Goal: Transaction & Acquisition: Book appointment/travel/reservation

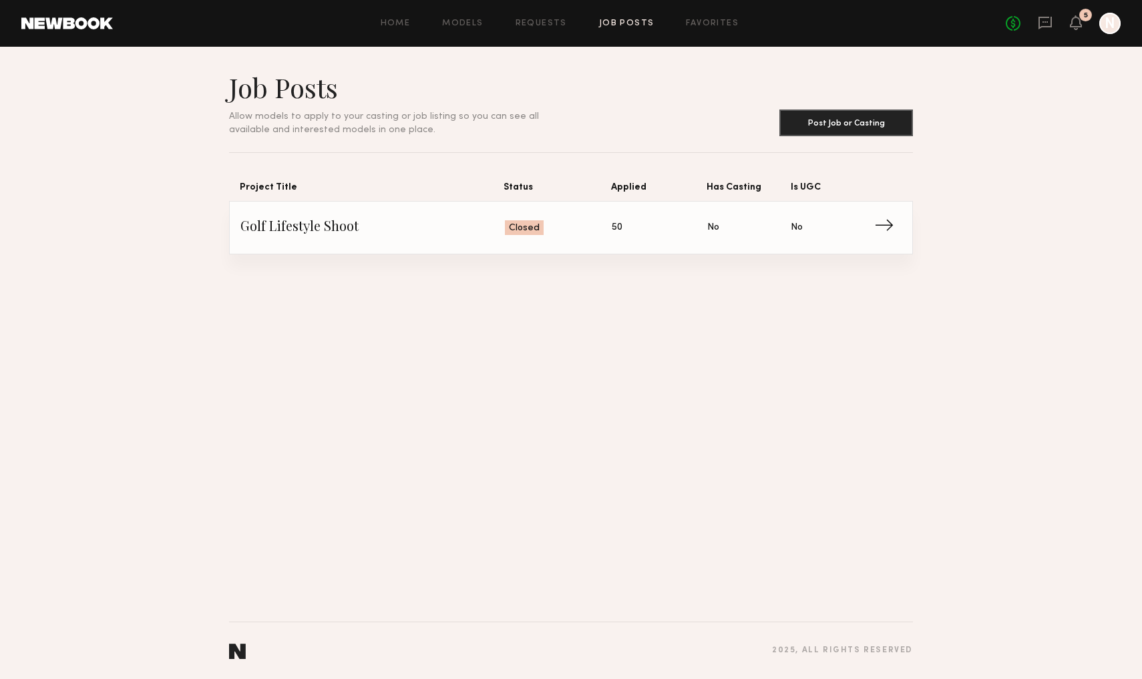
click at [391, 31] on div "Home Models Requests Job Posts Favorites Sign Out No fees up to $5,000 5 N" at bounding box center [617, 23] width 1008 height 21
click at [471, 23] on link "Models" at bounding box center [462, 23] width 41 height 9
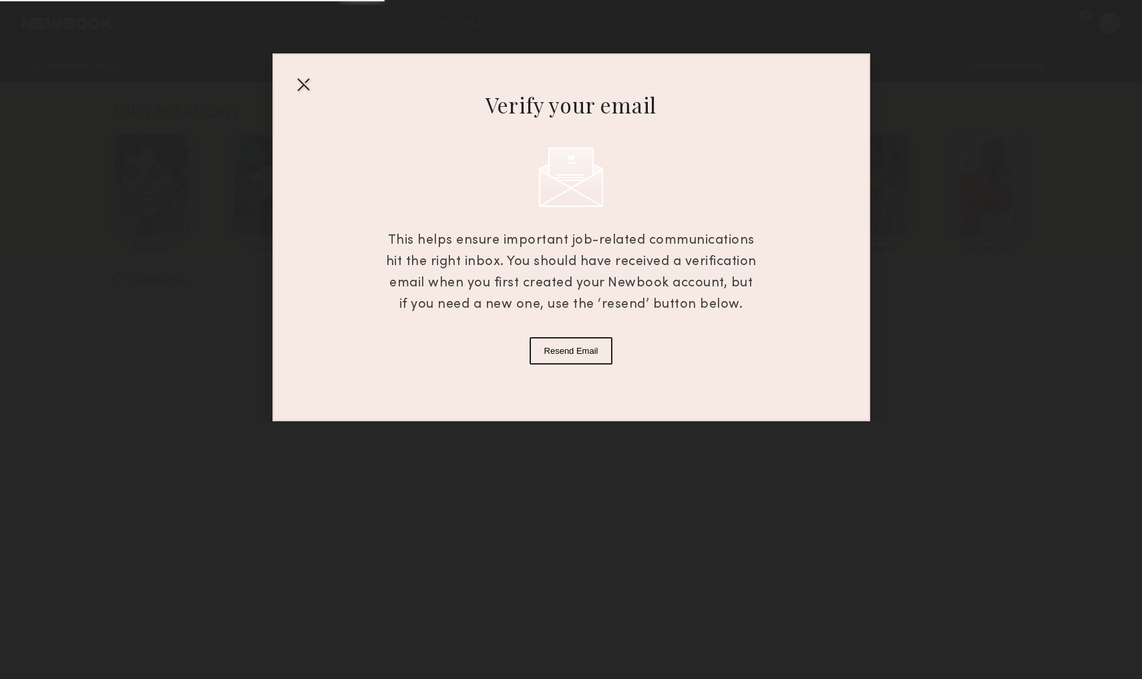
click at [296, 83] on div at bounding box center [302, 83] width 21 height 21
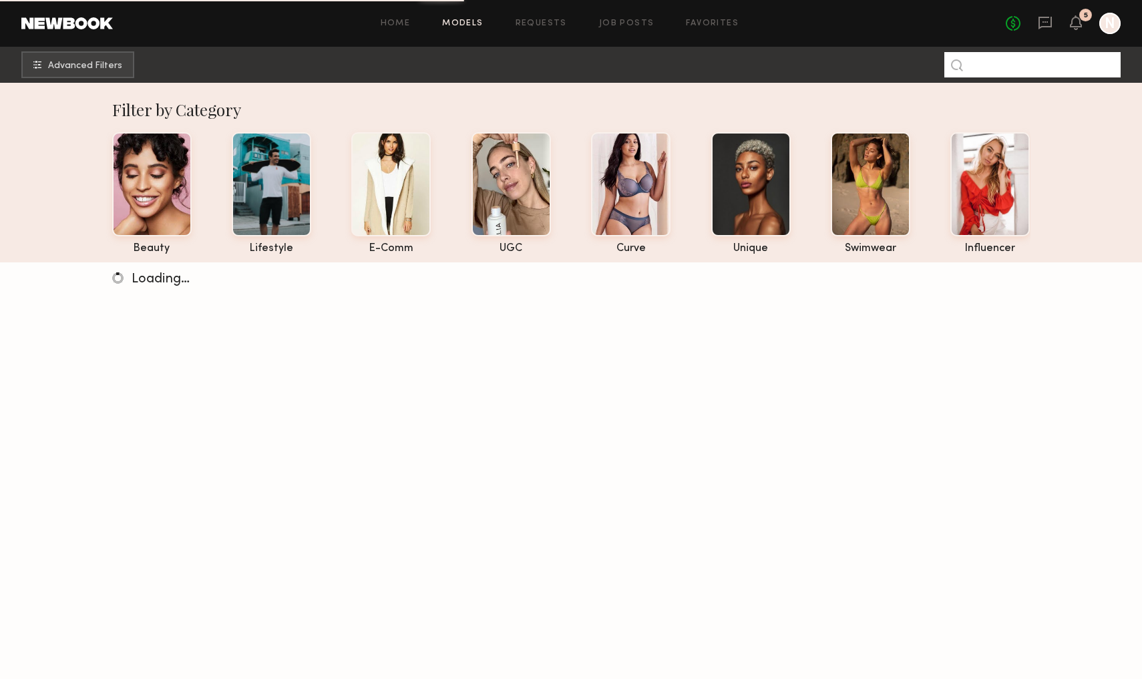
click at [994, 67] on input at bounding box center [1032, 64] width 176 height 25
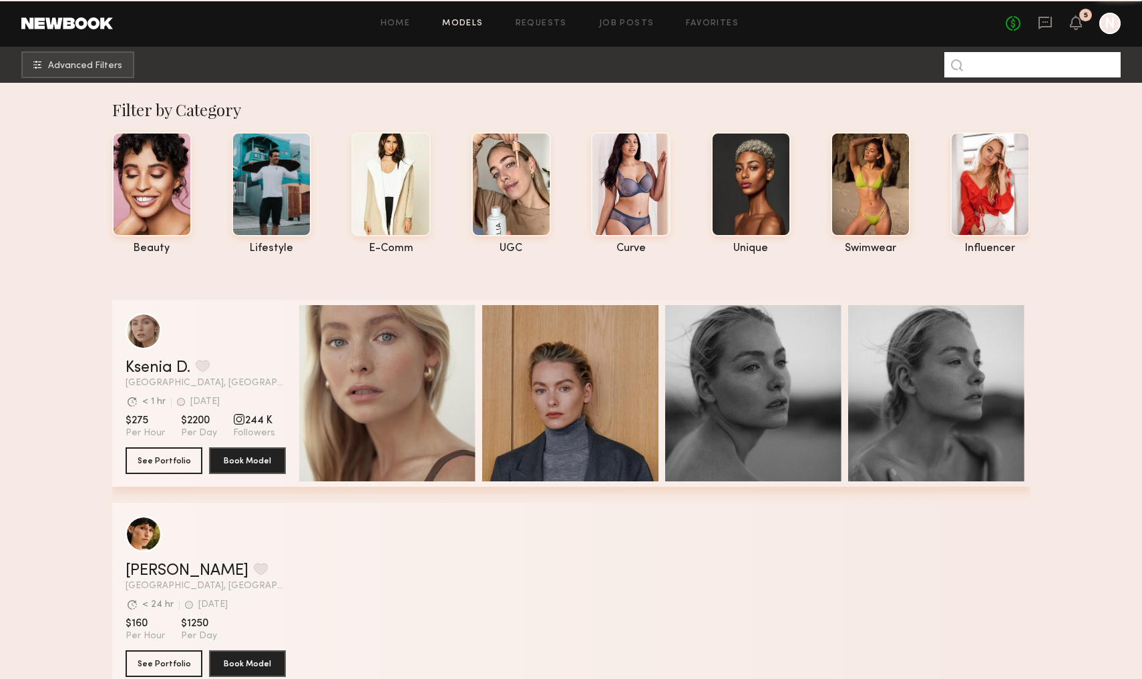
type input "*"
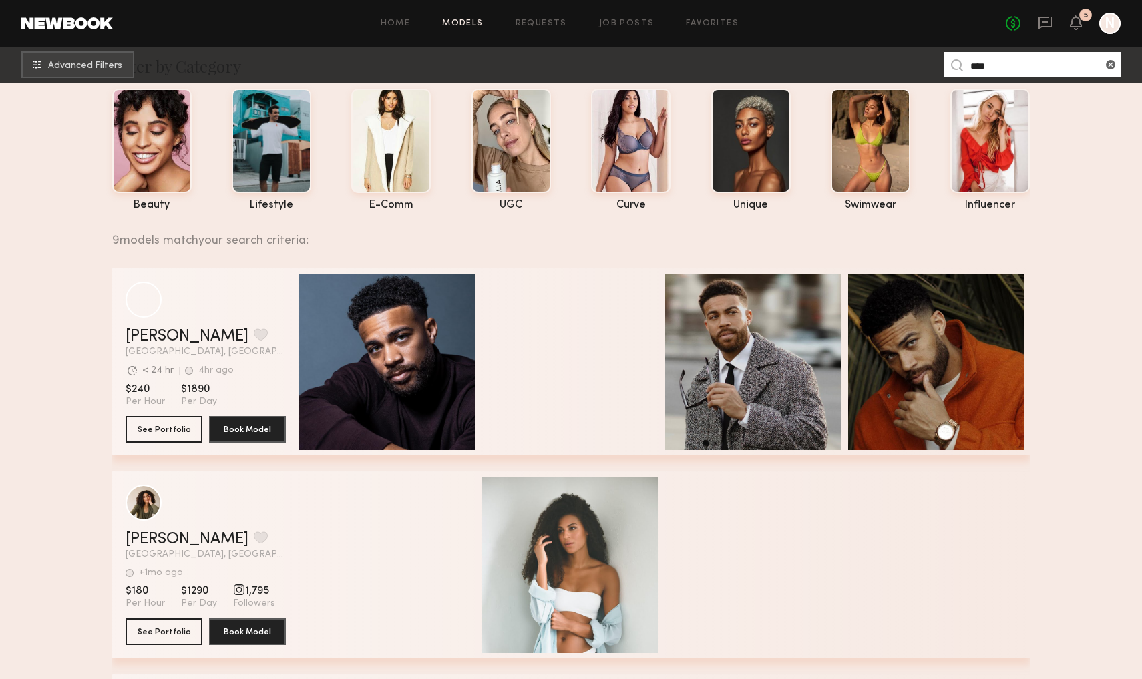
scroll to position [63, 0]
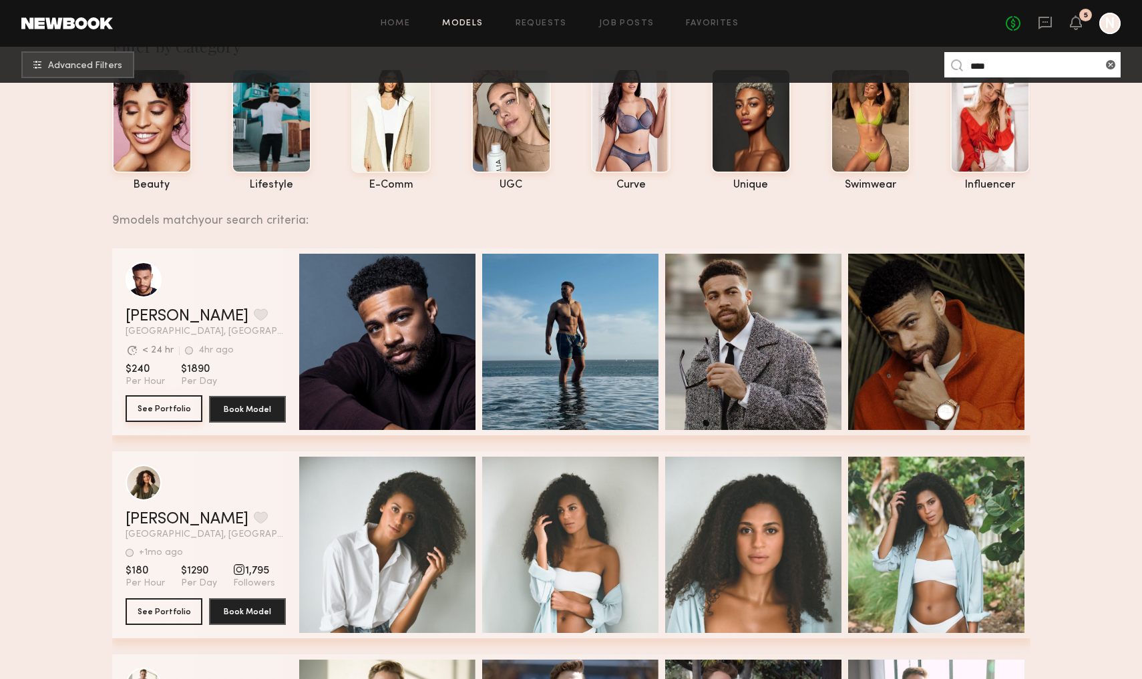
type input "****"
click at [169, 411] on button "See Portfolio" at bounding box center [164, 408] width 77 height 27
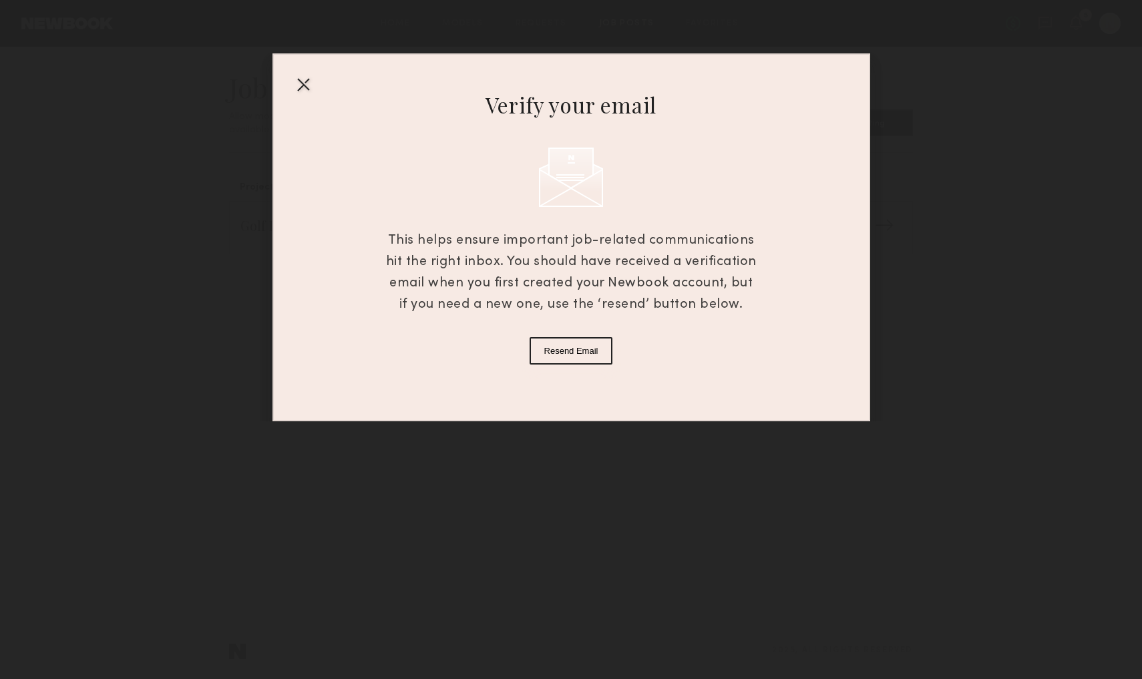
click at [305, 82] on div at bounding box center [302, 83] width 21 height 21
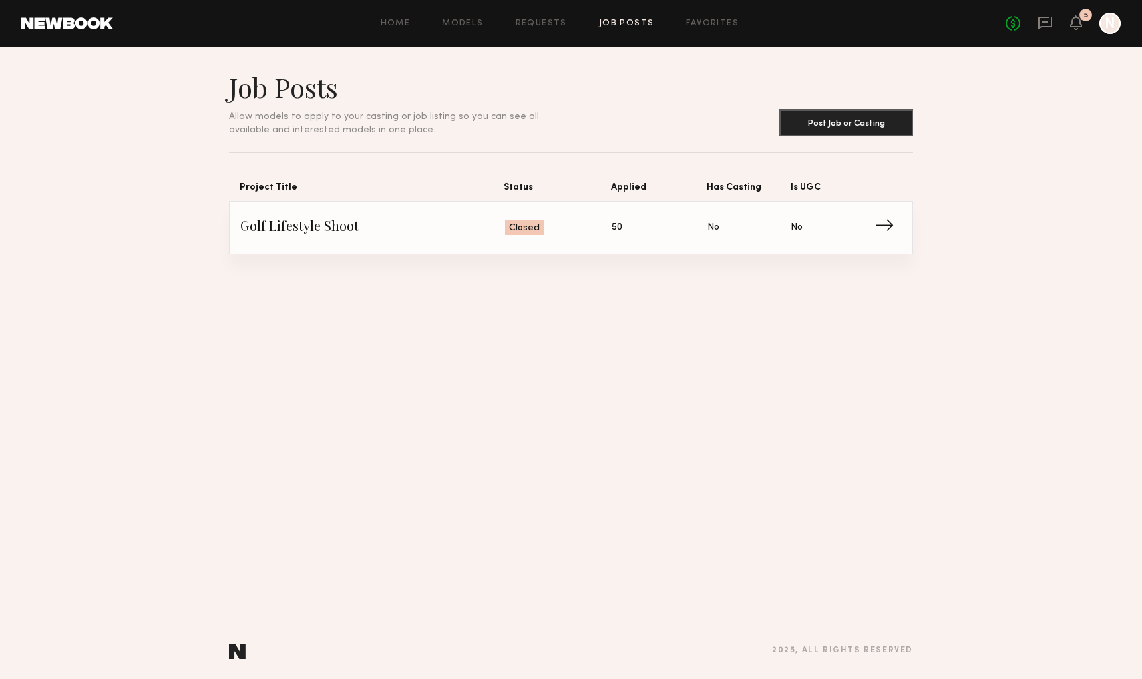
click at [469, 17] on div "Home Models Requests Job Posts Favorites Sign Out No fees up to $5,000 5 N" at bounding box center [617, 23] width 1008 height 21
click at [471, 25] on link "Models" at bounding box center [462, 23] width 41 height 9
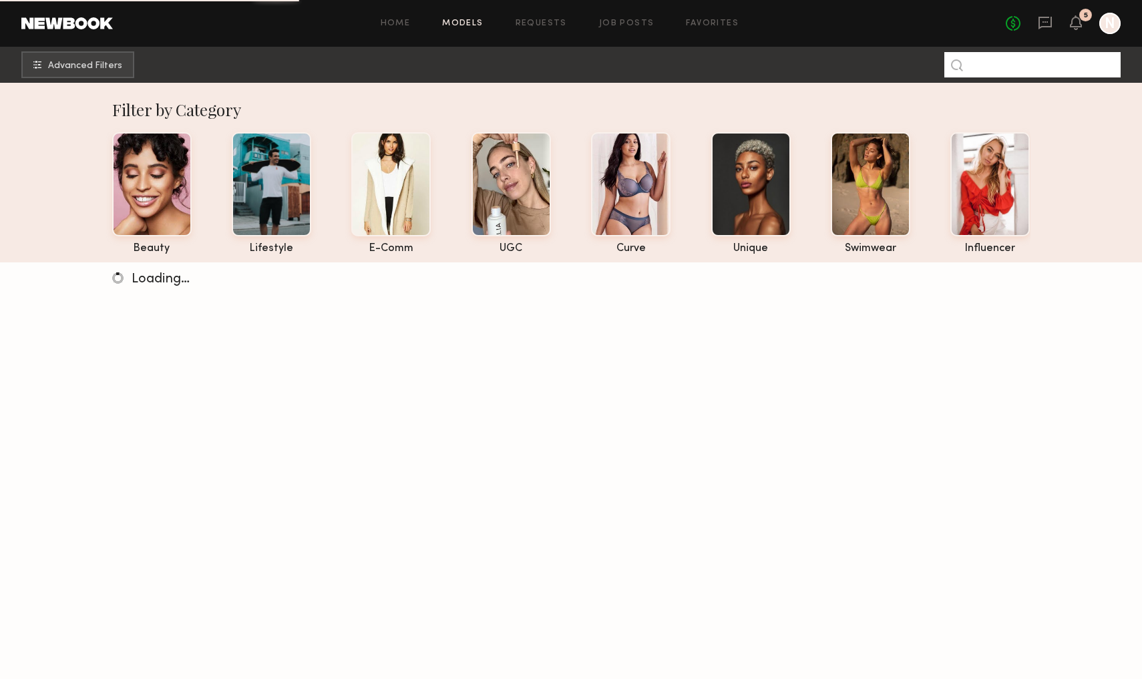
click at [567, 71] on input at bounding box center [1032, 64] width 176 height 25
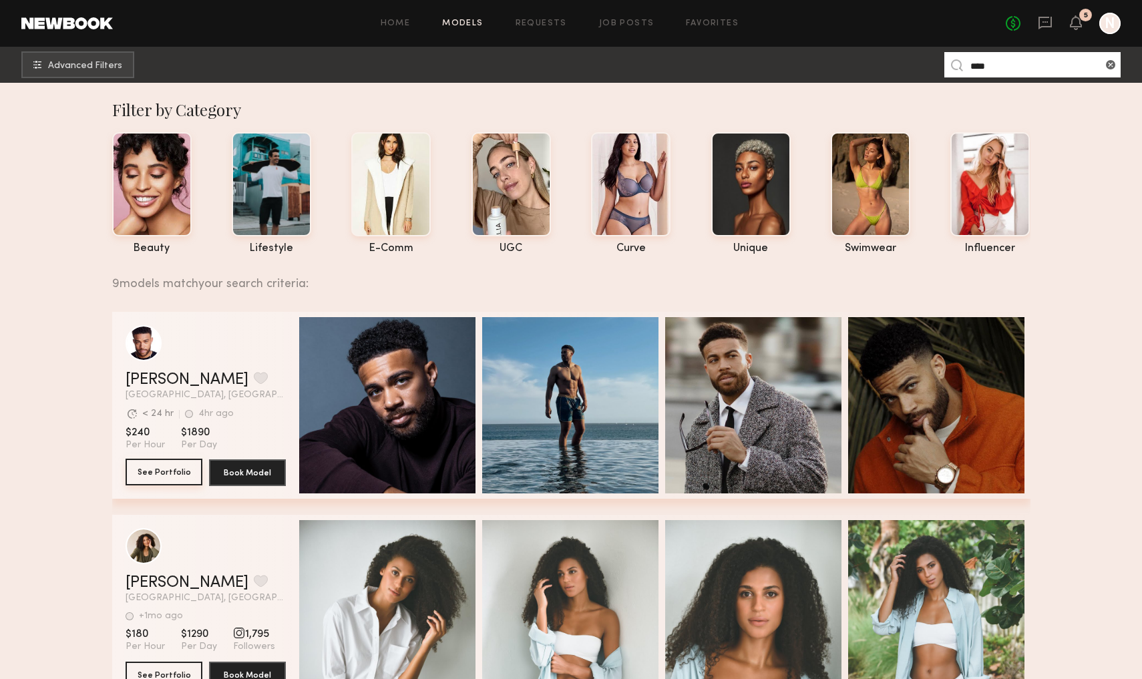
type input "****"
click at [170, 479] on button "See Portfolio" at bounding box center [164, 472] width 77 height 27
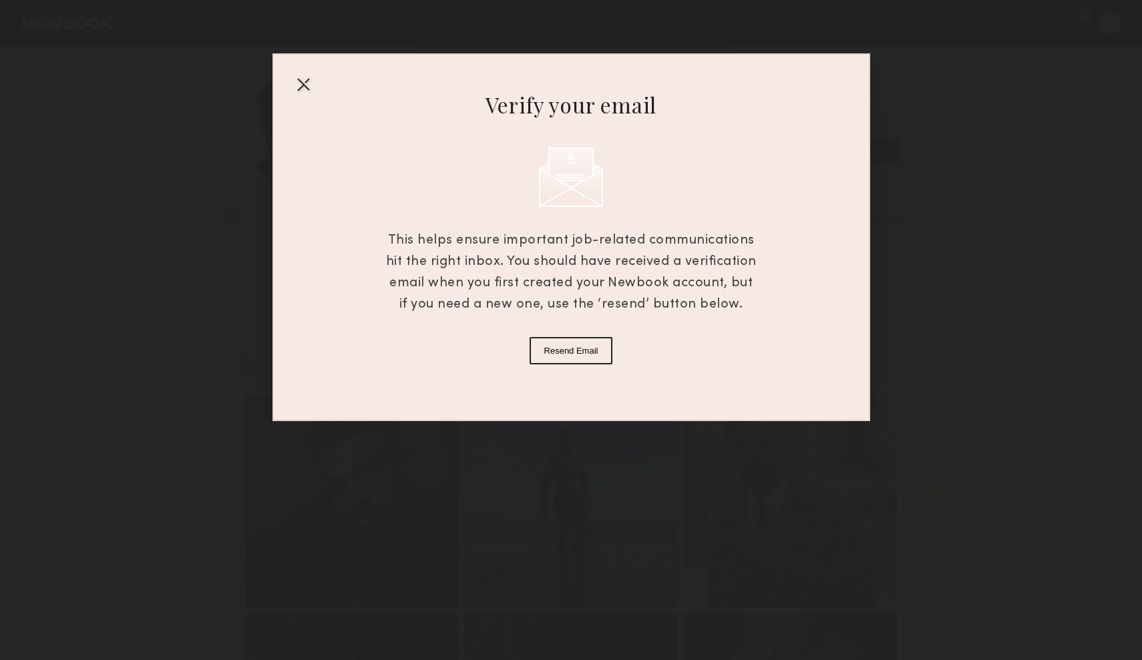
click at [308, 91] on div at bounding box center [302, 83] width 21 height 21
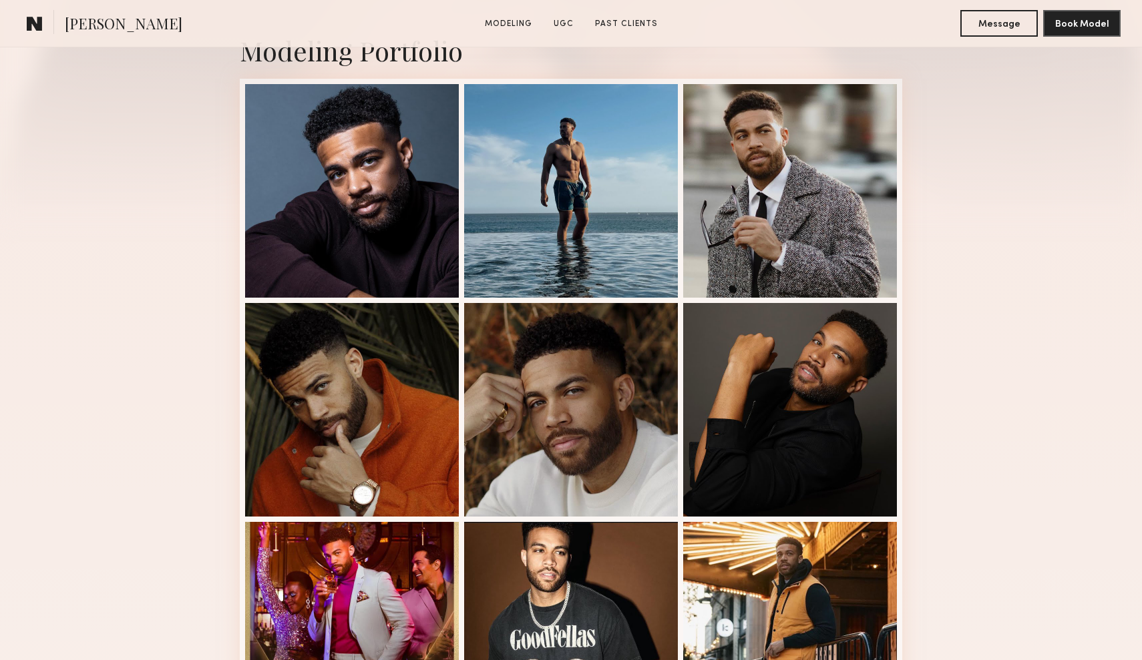
scroll to position [328, 0]
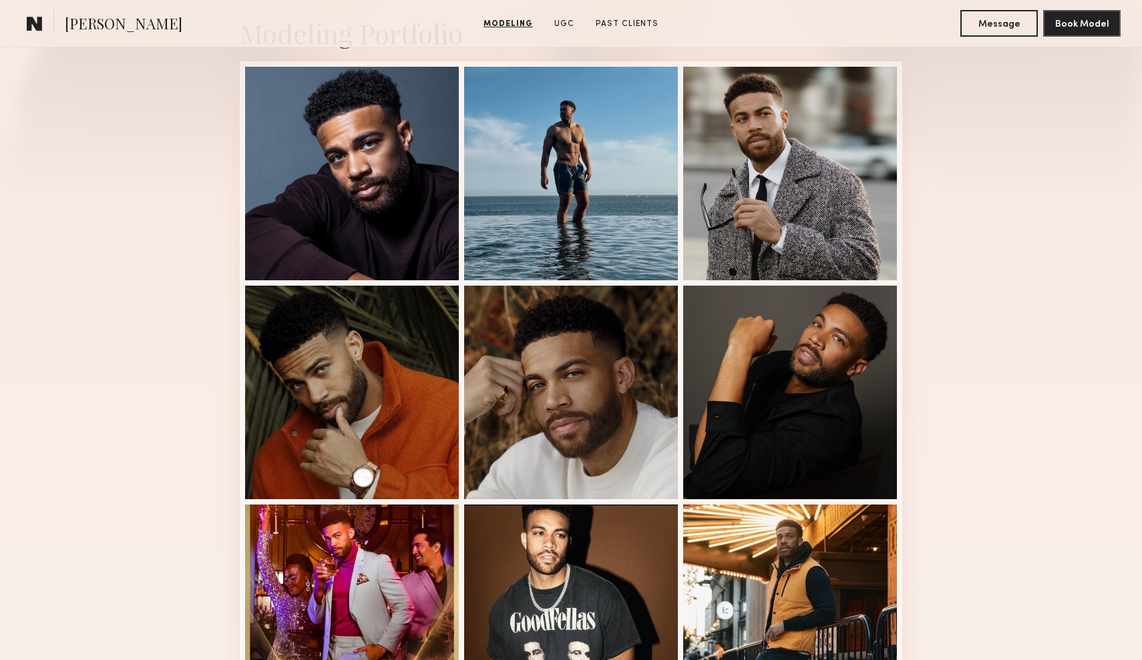
click at [652, 1] on section "[PERSON_NAME] Modeling UGC Past Clients Message Book Model" at bounding box center [571, 23] width 1142 height 47
